Goal: Information Seeking & Learning: Check status

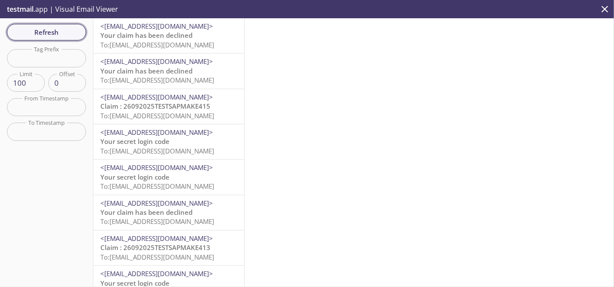
click at [59, 28] on span "Refresh" at bounding box center [46, 32] width 65 height 11
click at [26, 28] on span "Refresh" at bounding box center [46, 32] width 65 height 11
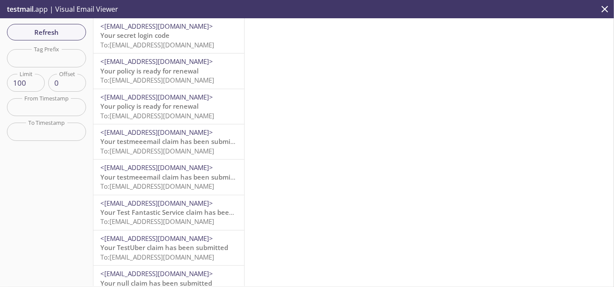
click at [170, 34] on p "Your secret login code To: kqy9w.7d8ecd70-7387-4c2e-8fb2-864e711fa890@inbox.tes…" at bounding box center [168, 40] width 137 height 19
